Goal: Contribute content

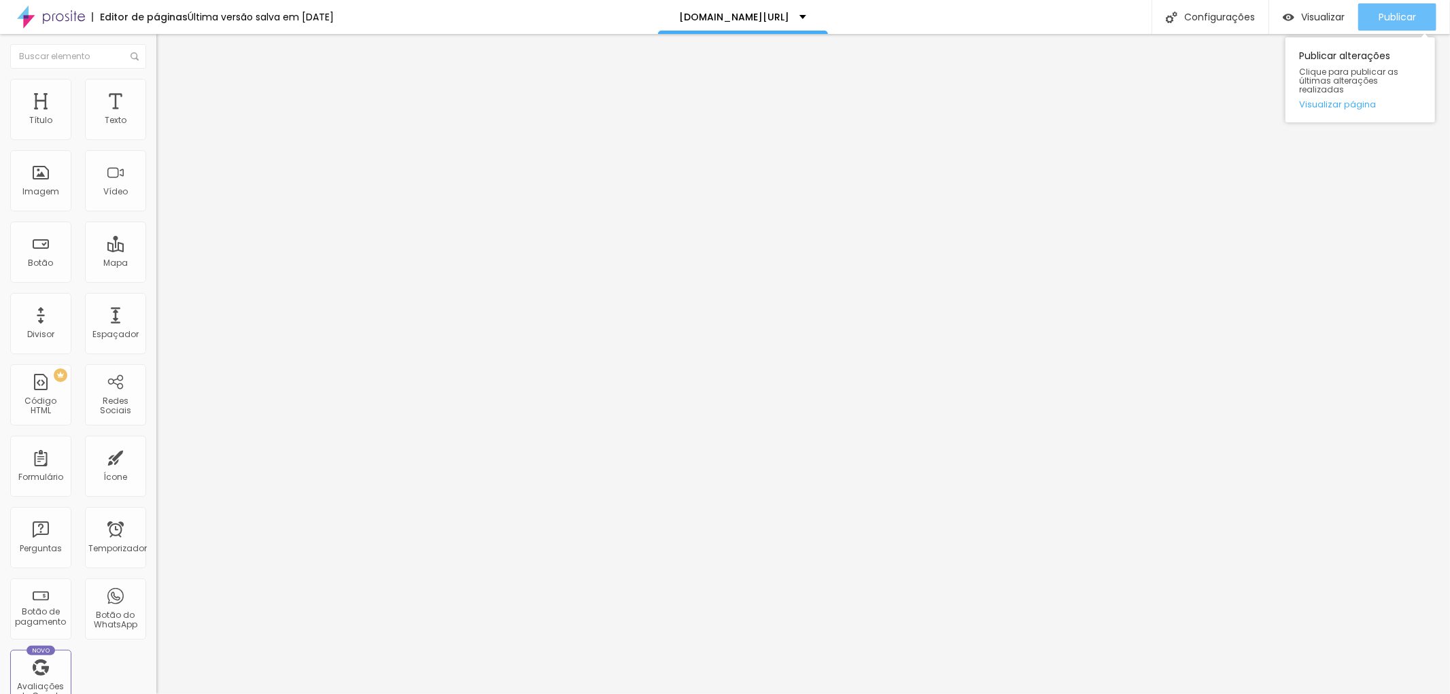
click at [1403, 10] on font "Publicar" at bounding box center [1397, 17] width 37 height 14
